Goal: Task Accomplishment & Management: Manage account settings

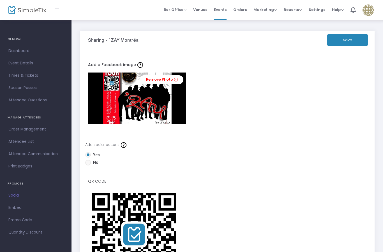
scroll to position [71, 0]
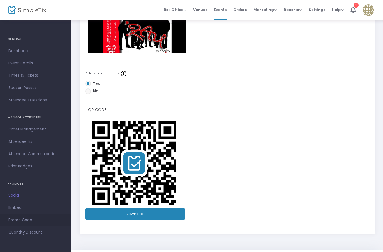
click at [21, 220] on span "Promo Code" at bounding box center [35, 220] width 55 height 7
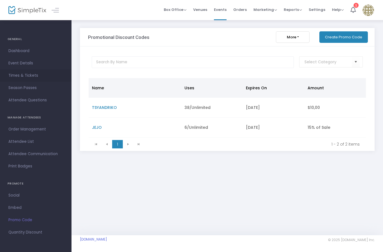
click at [26, 76] on span "Times & Tickets" at bounding box center [35, 75] width 55 height 7
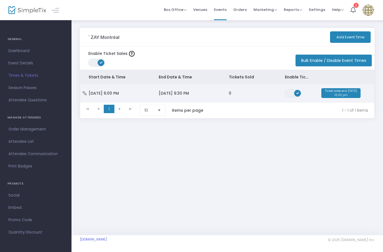
click at [332, 92] on span "Ticket sales end [DATE] 10:00 pm" at bounding box center [340, 93] width 39 height 10
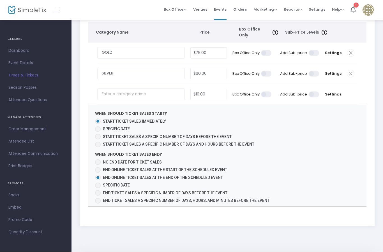
scroll to position [95, 0]
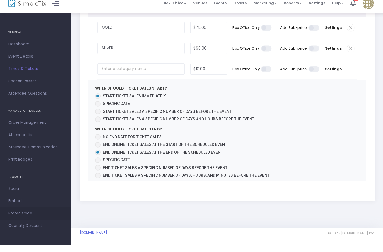
click at [25, 217] on span "Promo Code" at bounding box center [35, 220] width 55 height 7
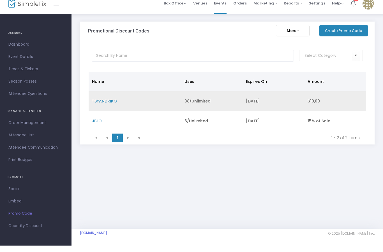
click at [114, 105] on span "TSYANDRIKO" at bounding box center [104, 108] width 25 height 6
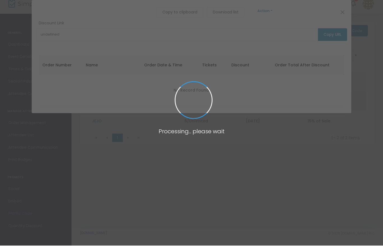
type input "[URL][DOMAIN_NAME]"
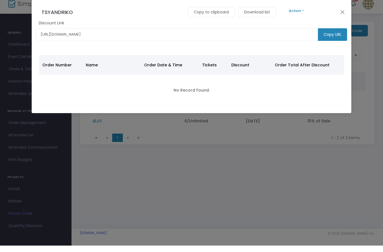
click at [302, 14] on button "Action" at bounding box center [296, 17] width 34 height 6
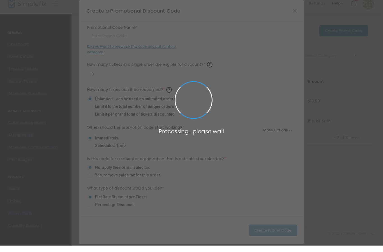
type input "TSYANDRIKO"
type input "10,00 $"
radio input "false"
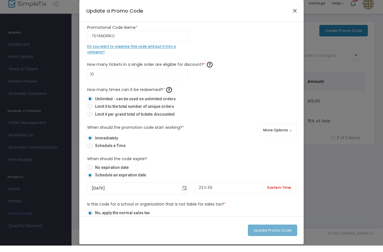
click at [292, 13] on button "Close" at bounding box center [294, 16] width 7 height 7
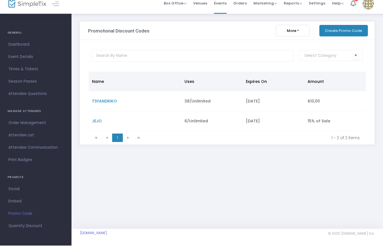
click at [344, 34] on button "Create Promo Code" at bounding box center [343, 36] width 48 height 11
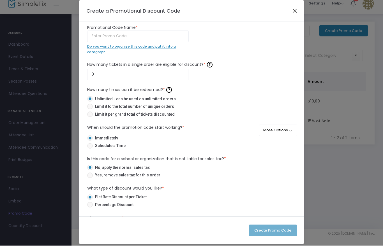
click at [293, 13] on button "Close" at bounding box center [294, 16] width 7 height 7
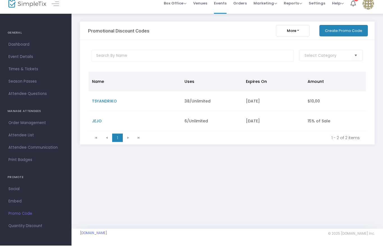
click at [301, 32] on button "More" at bounding box center [293, 36] width 34 height 11
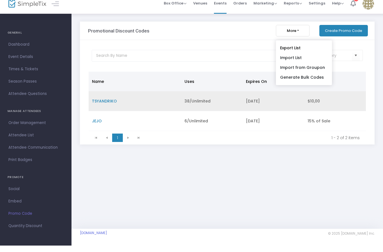
click at [105, 105] on span "TSYANDRIKO" at bounding box center [104, 108] width 25 height 6
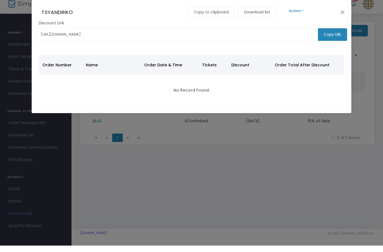
click at [302, 14] on div "Action Edit Delete" at bounding box center [295, 18] width 36 height 10
click at [300, 14] on button "Action" at bounding box center [296, 17] width 34 height 6
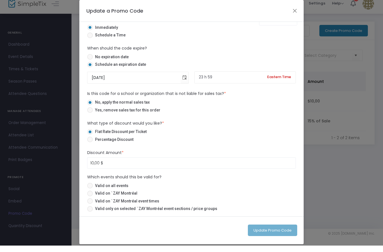
scroll to position [113, 0]
click at [90, 189] on span at bounding box center [90, 192] width 6 height 6
click at [90, 195] on input "Valid on all events" at bounding box center [90, 195] width 0 height 0
radio input "true"
click at [91, 197] on span at bounding box center [90, 200] width 6 height 6
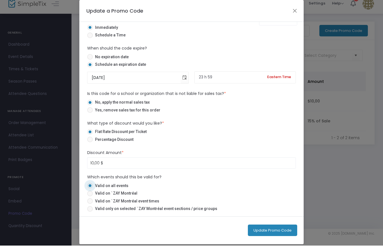
click at [90, 203] on input "Valid on ˋZAY Montréal" at bounding box center [90, 203] width 0 height 0
radio input "true"
click at [90, 205] on span at bounding box center [90, 208] width 6 height 6
click at [90, 210] on input "Valid on ˋZAY Montréal event times" at bounding box center [90, 210] width 0 height 0
radio input "true"
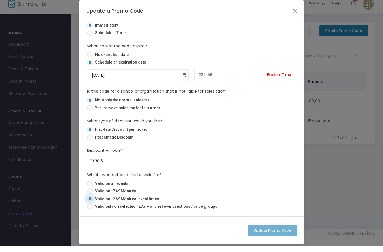
click at [91, 188] on span at bounding box center [90, 190] width 6 height 6
click at [90, 193] on input "Valid on all events" at bounding box center [90, 193] width 0 height 0
radio input "true"
